Goal: Task Accomplishment & Management: Use online tool/utility

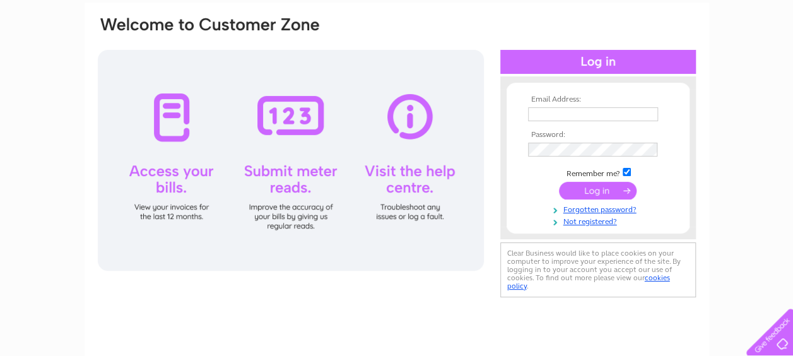
scroll to position [189, 0]
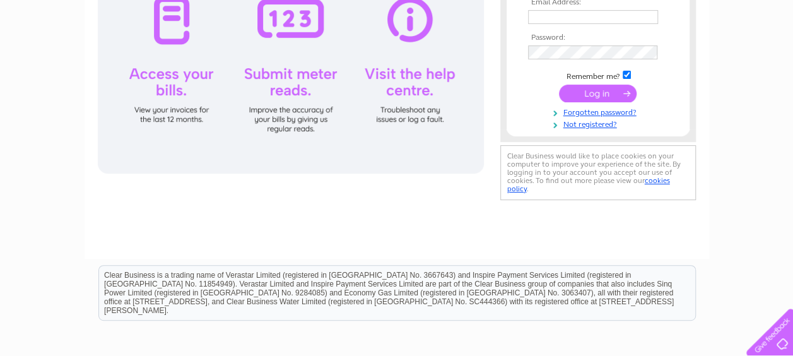
type input "standrews@kiltshopscotland.com"
click at [607, 95] on input "submit" at bounding box center [598, 94] width 78 height 18
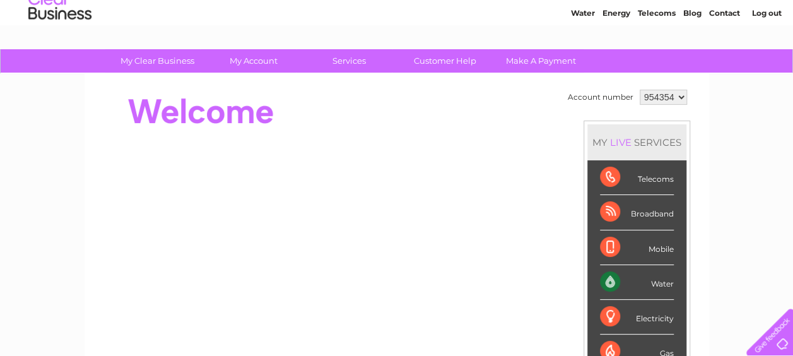
scroll to position [189, 0]
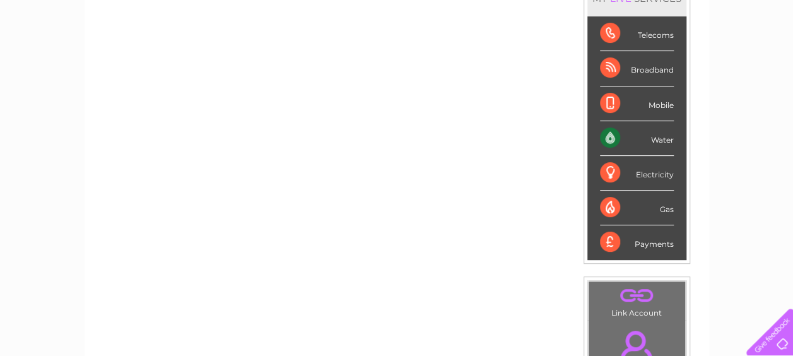
click at [654, 136] on div "Water" at bounding box center [637, 138] width 74 height 35
click at [608, 136] on div "Water" at bounding box center [637, 138] width 74 height 35
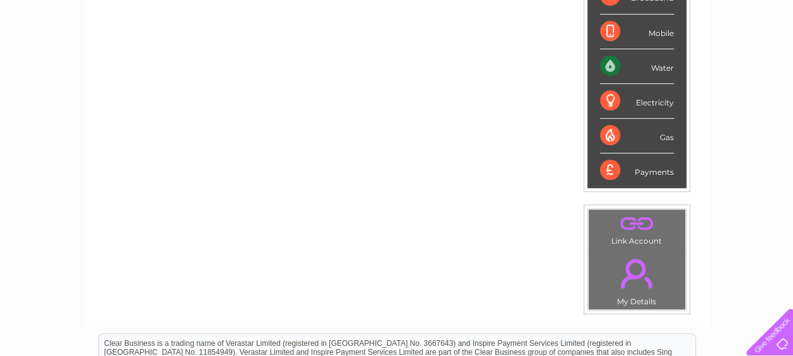
scroll to position [63, 0]
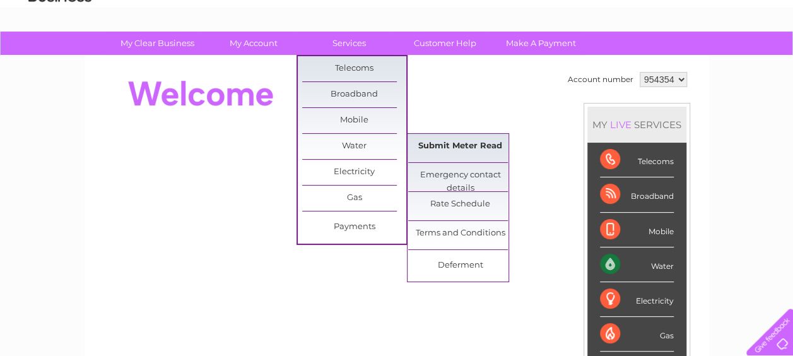
click at [437, 143] on link "Submit Meter Read" at bounding box center [460, 146] width 104 height 25
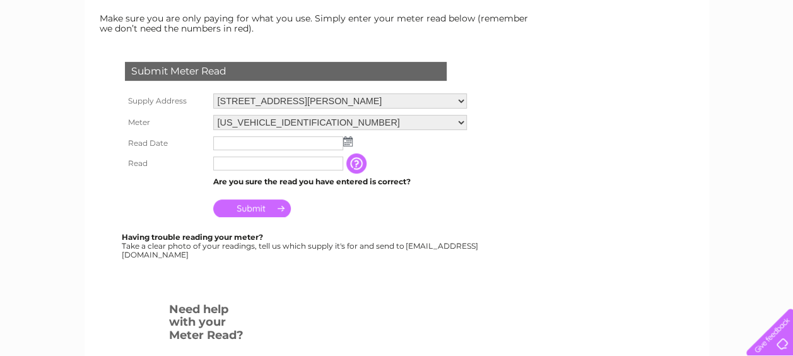
scroll to position [252, 0]
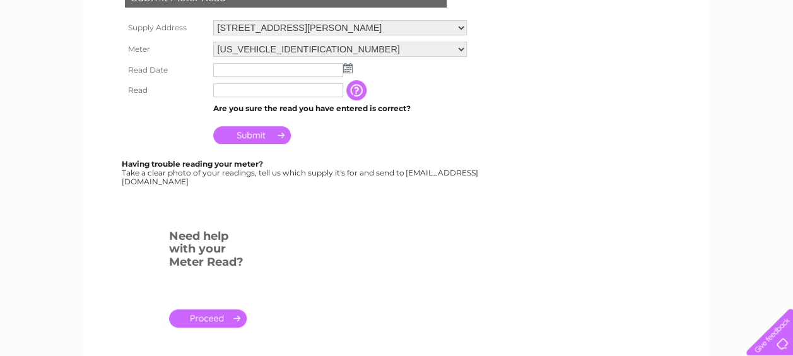
click at [345, 66] on img at bounding box center [347, 68] width 9 height 10
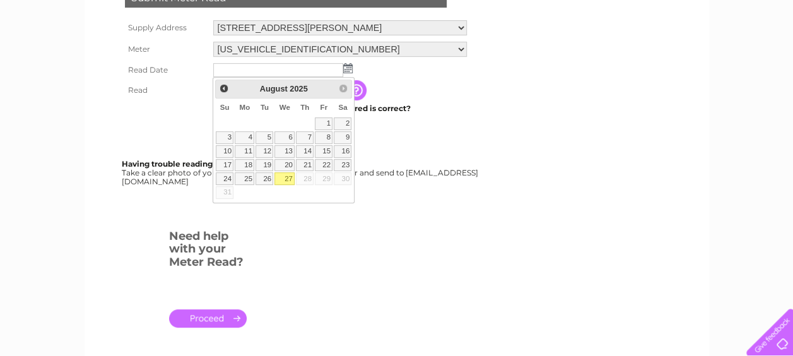
click at [292, 172] on link "27" at bounding box center [284, 178] width 20 height 13
type input "[DATE]"
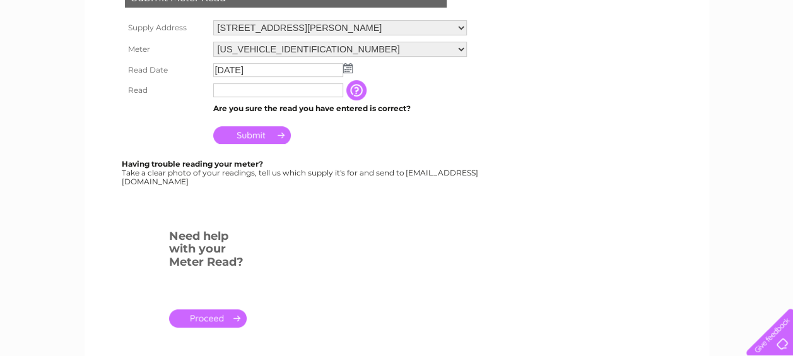
click at [278, 87] on input "text" at bounding box center [278, 90] width 130 height 14
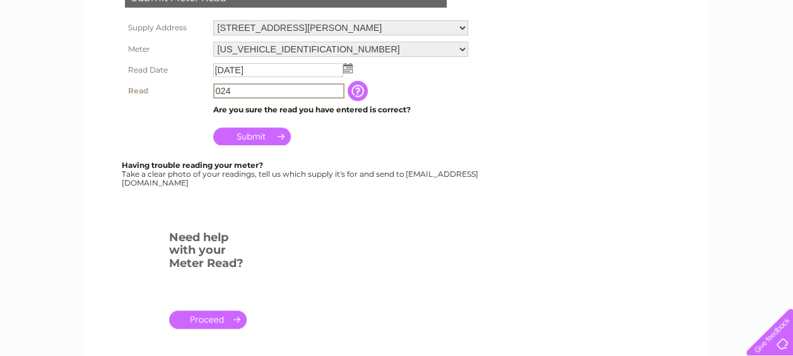
type input "024"
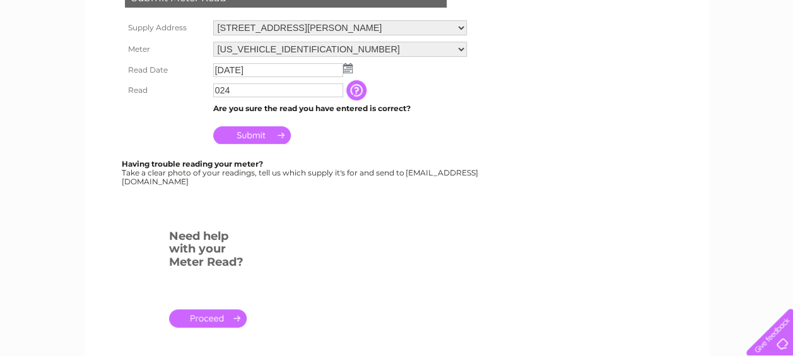
click at [250, 136] on input "Submit" at bounding box center [252, 135] width 78 height 18
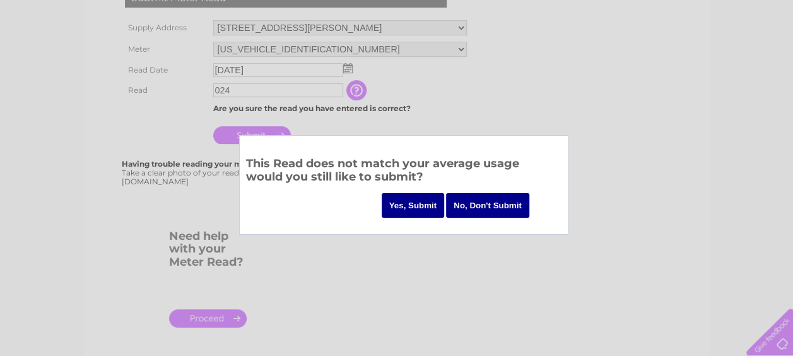
click at [420, 208] on input "Yes, Submit" at bounding box center [413, 205] width 63 height 25
